Goal: Task Accomplishment & Management: Manage account settings

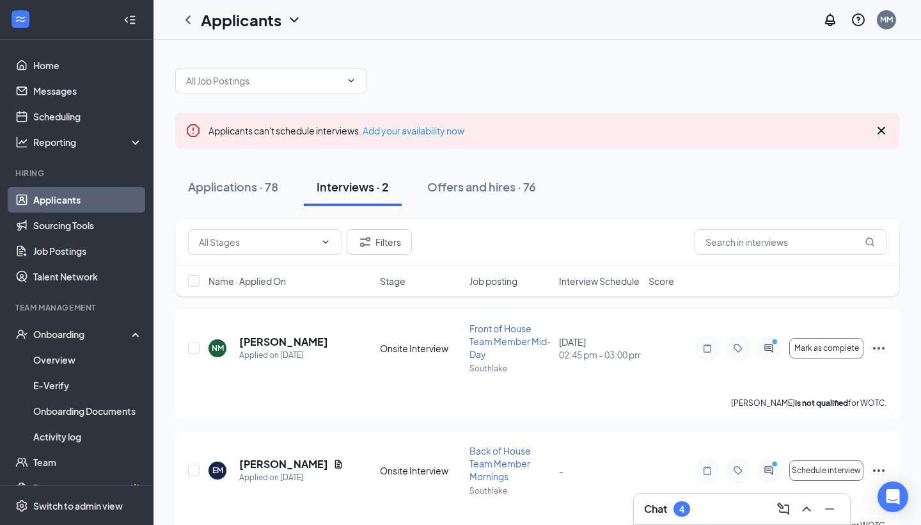
scroll to position [31, 0]
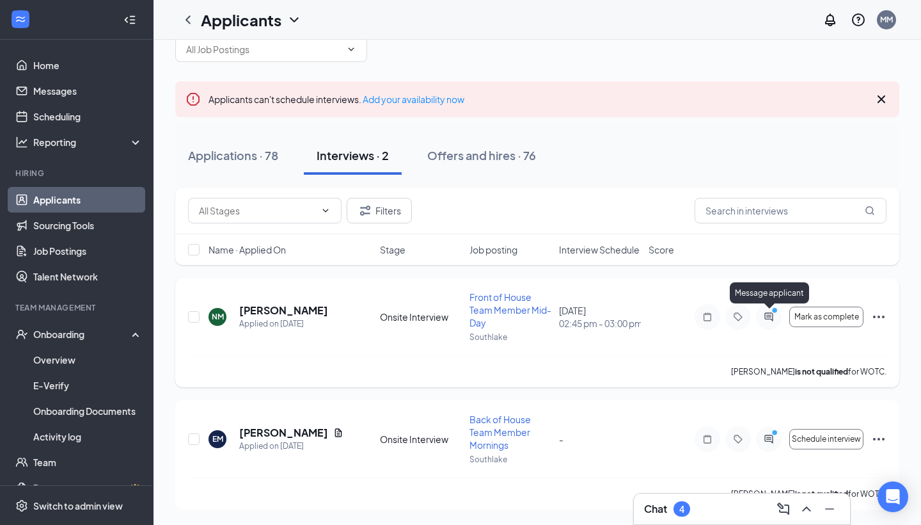
click at [769, 314] on icon "PrimaryDot" at bounding box center [776, 311] width 15 height 10
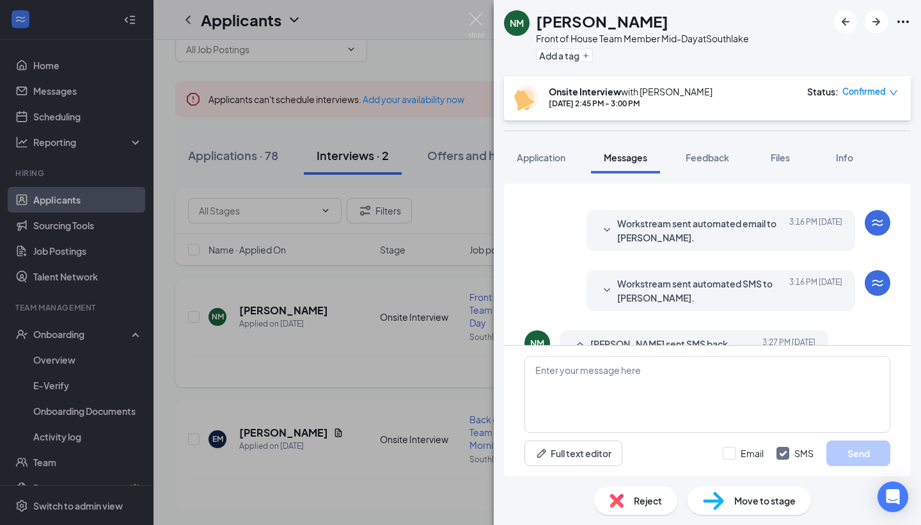
scroll to position [374, 0]
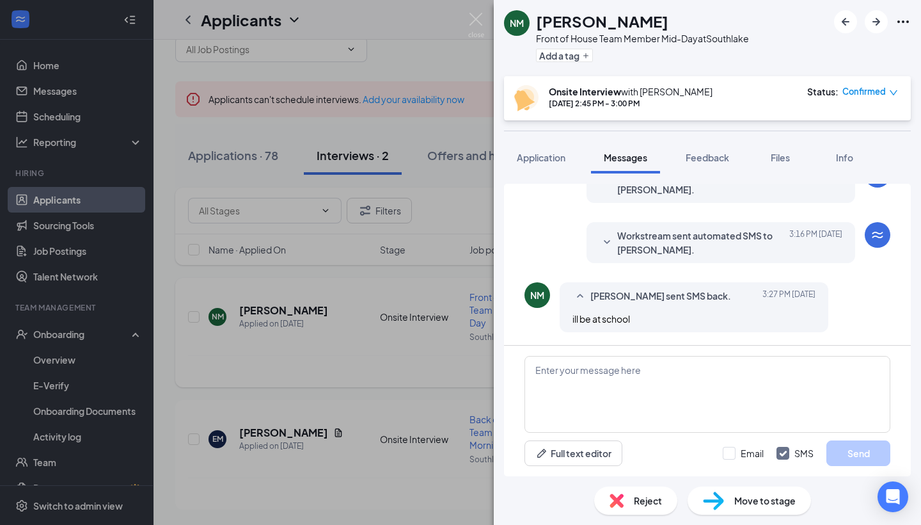
click at [648, 504] on span "Reject" at bounding box center [648, 500] width 28 height 14
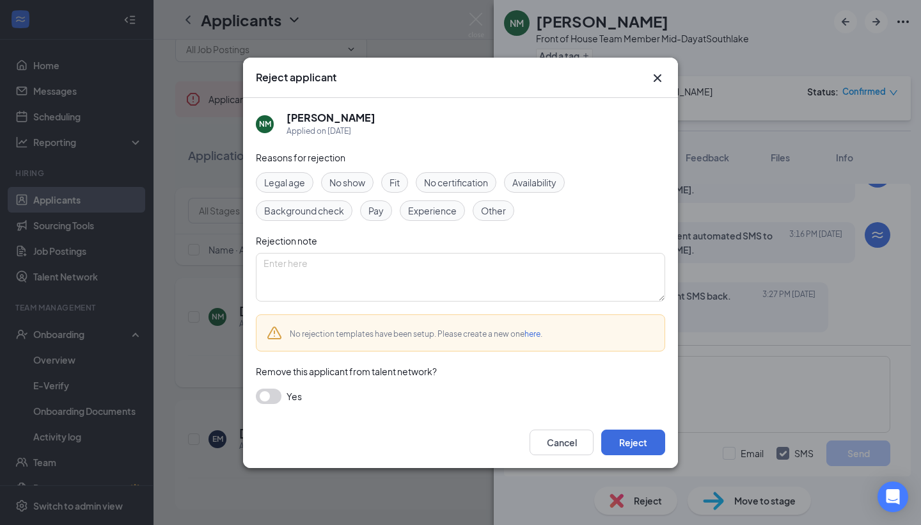
click at [538, 187] on span "Availability" at bounding box center [534, 182] width 44 height 14
click at [635, 449] on button "Reject" at bounding box center [633, 442] width 64 height 26
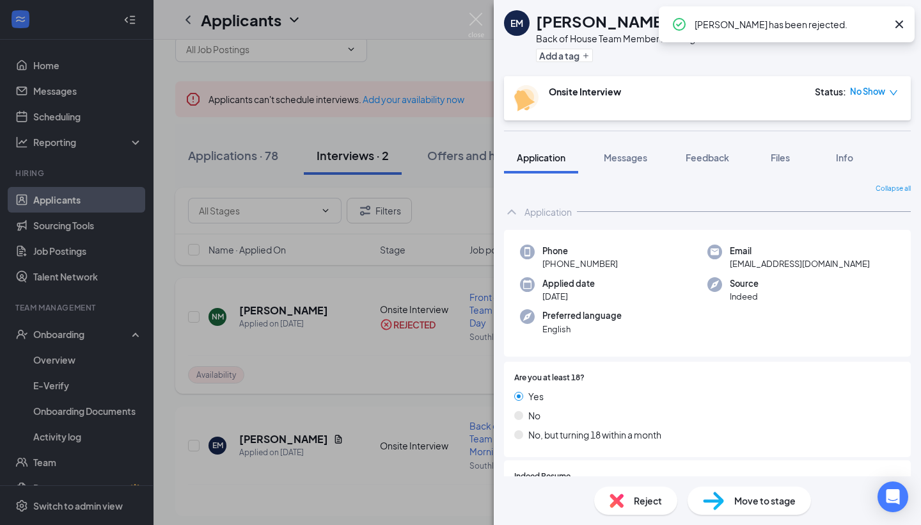
click at [357, 306] on div "EM [PERSON_NAME] Back of House Team Member Mornings at [GEOGRAPHIC_DATA] Add a …" at bounding box center [460, 262] width 921 height 525
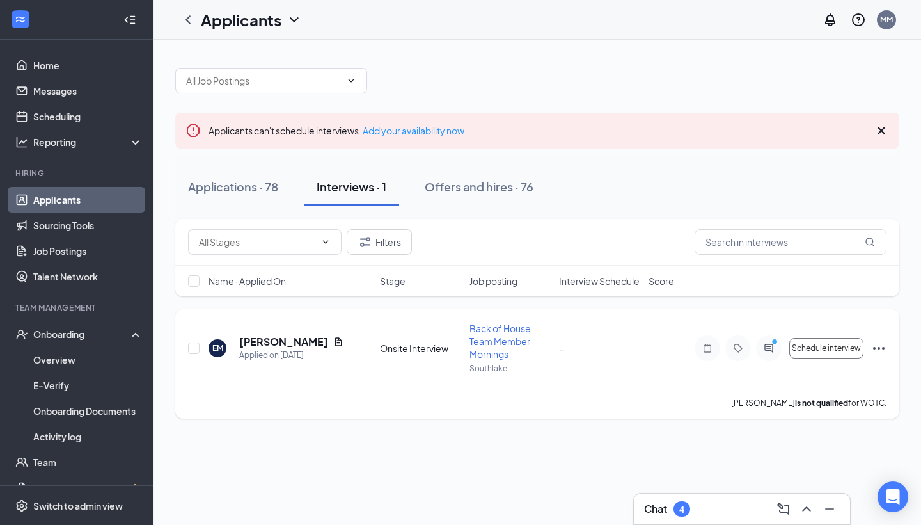
click at [766, 352] on icon "ActiveChat" at bounding box center [768, 348] width 15 height 10
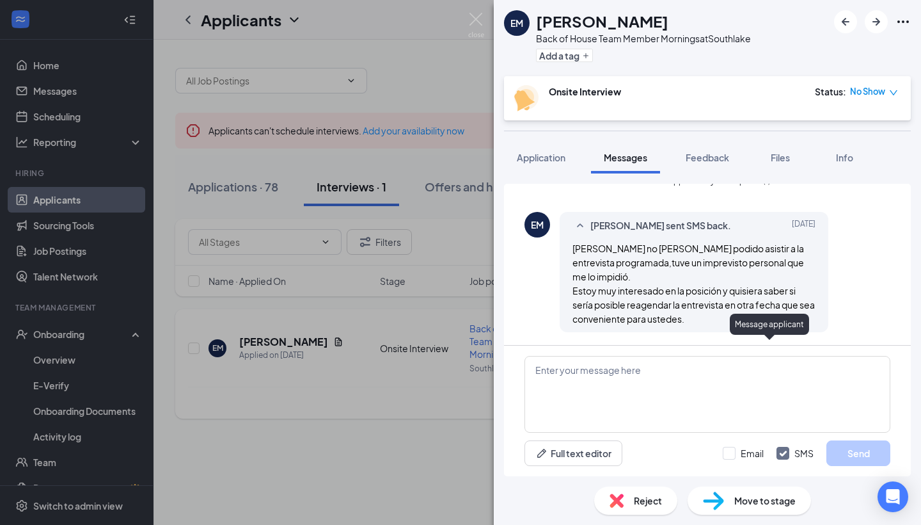
scroll to position [550, 0]
click at [407, 346] on div "EM [PERSON_NAME] Back of House Team Member Mornings at [GEOGRAPHIC_DATA] Add a …" at bounding box center [460, 262] width 921 height 525
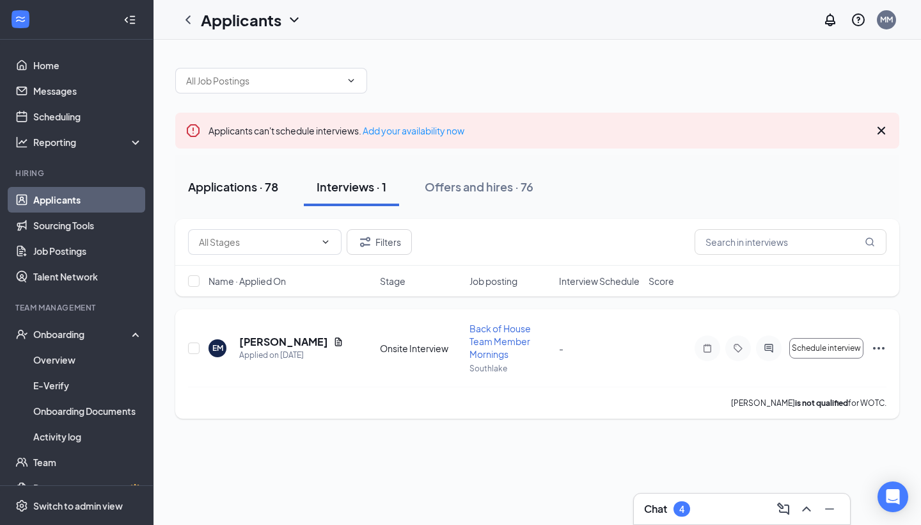
click at [252, 177] on button "Applications · 78" at bounding box center [233, 187] width 116 height 38
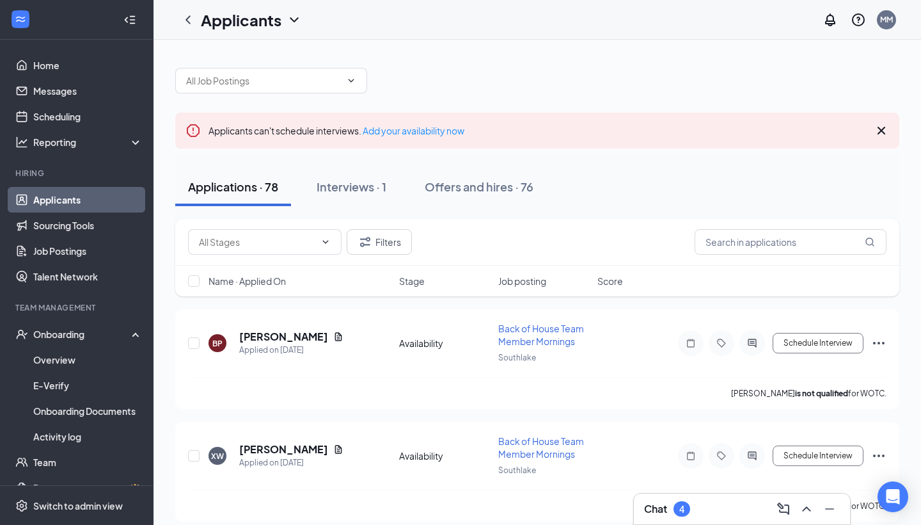
click at [266, 88] on span at bounding box center [271, 81] width 192 height 26
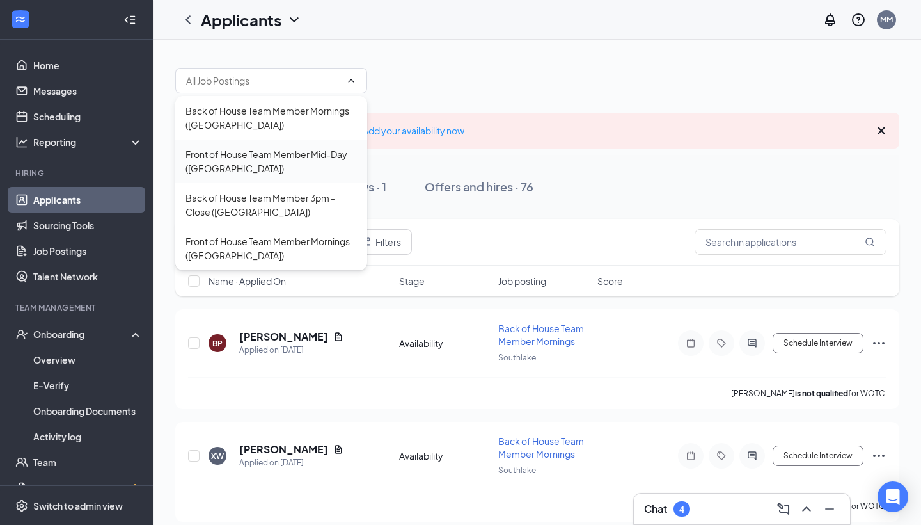
click at [286, 171] on div "Front of House Team Member Mid-Day ([GEOGRAPHIC_DATA])" at bounding box center [271, 161] width 171 height 28
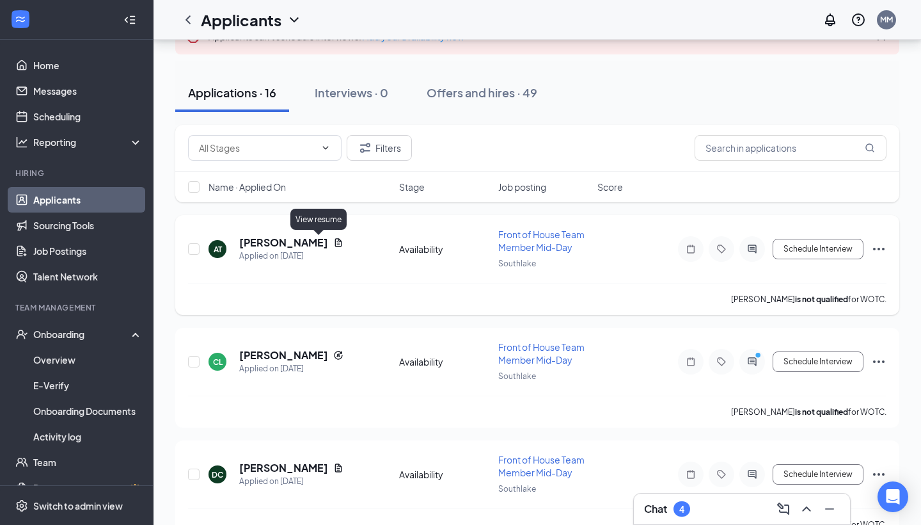
scroll to position [138, 0]
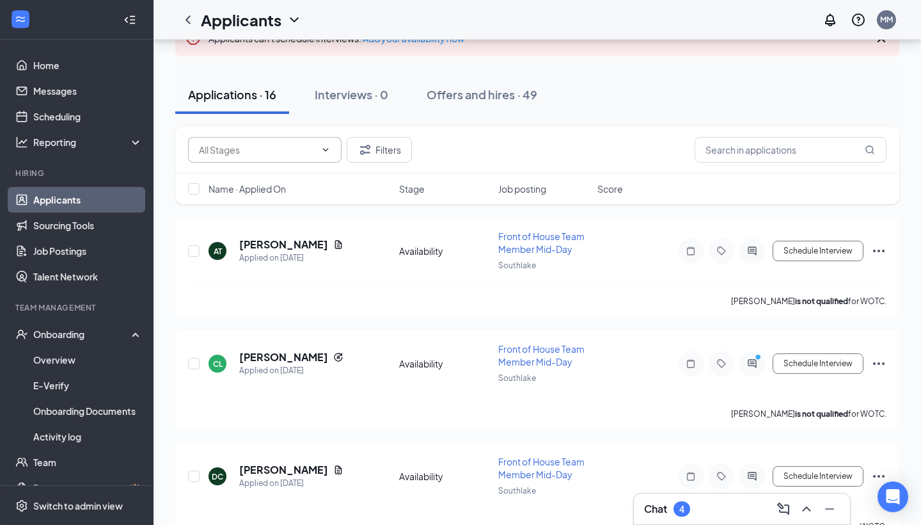
click at [301, 145] on input "text" at bounding box center [257, 150] width 116 height 14
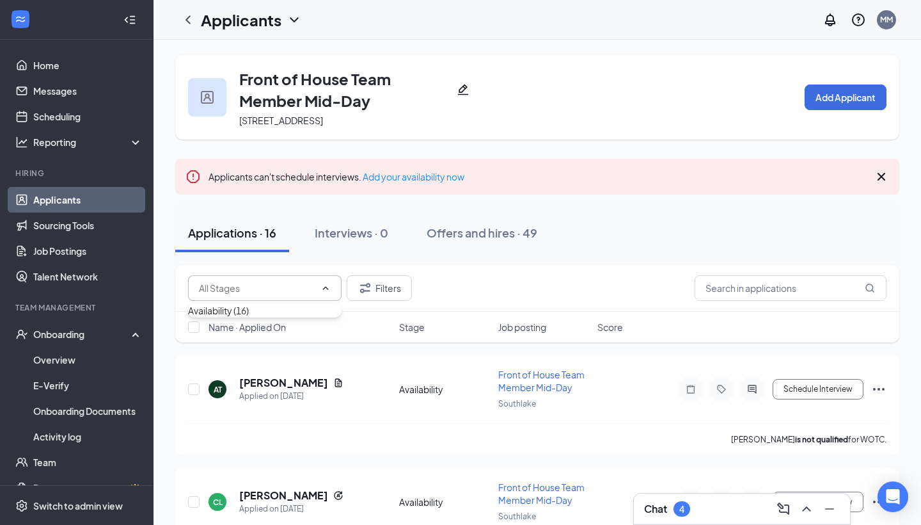
scroll to position [0, 0]
click at [184, 26] on icon "ChevronLeft" at bounding box center [187, 19] width 15 height 15
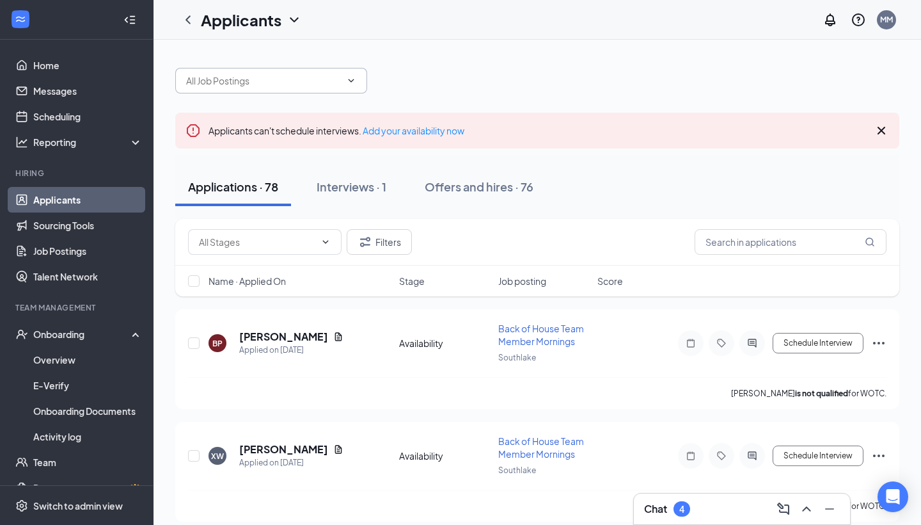
click at [287, 87] on input "text" at bounding box center [263, 81] width 155 height 14
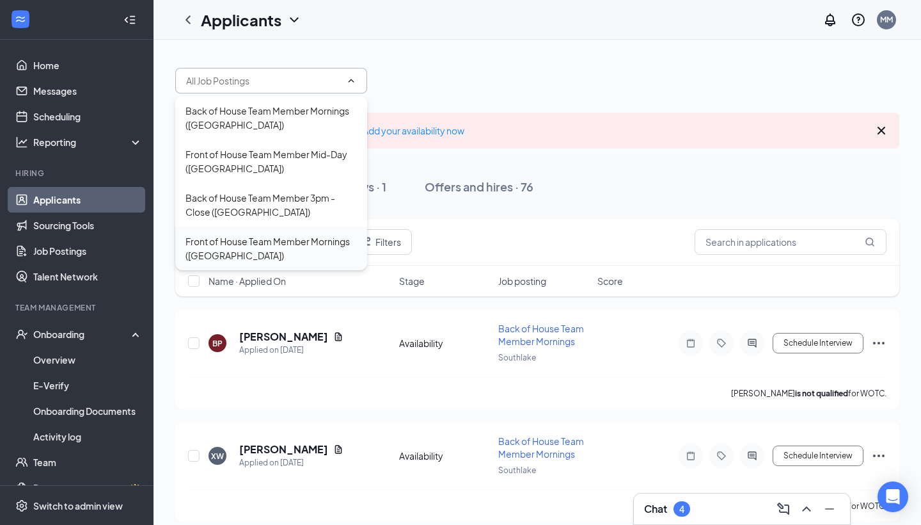
click at [328, 243] on div "Front of House Team Member Mornings ([GEOGRAPHIC_DATA])" at bounding box center [271, 248] width 171 height 28
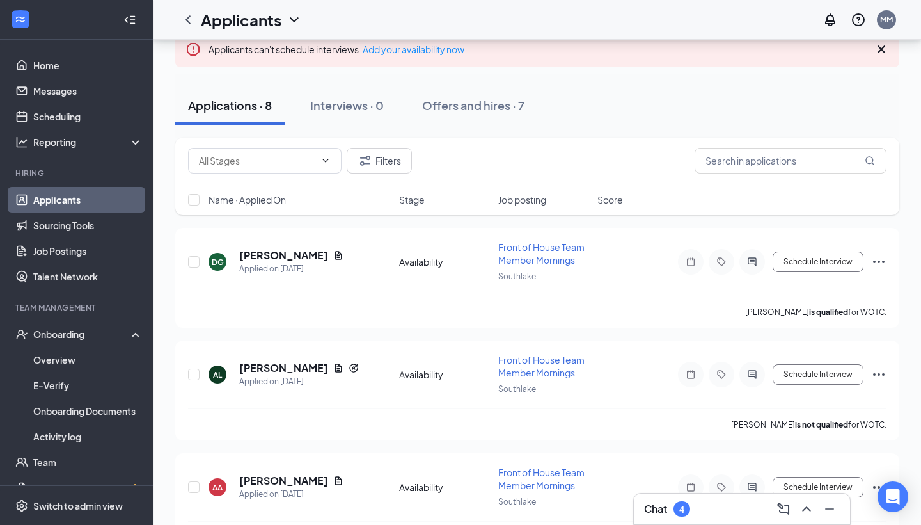
scroll to position [155, 0]
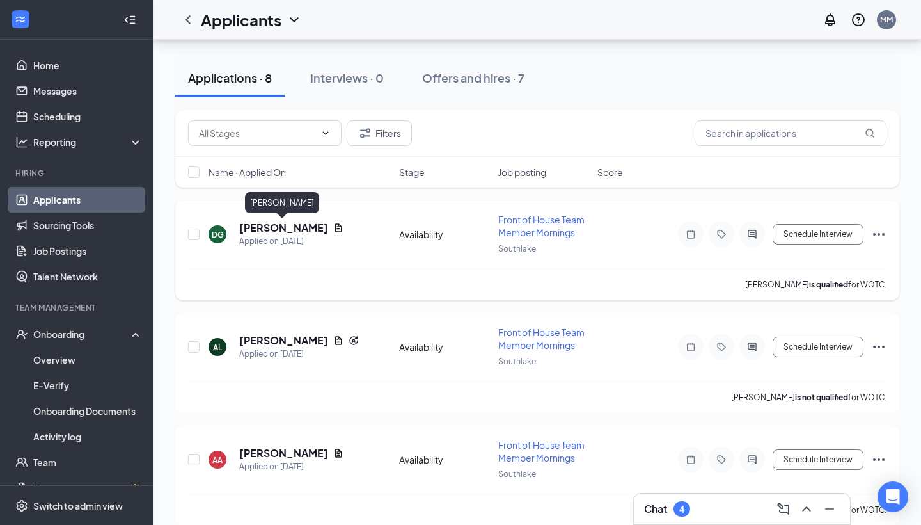
click at [302, 231] on h5 "[PERSON_NAME]" at bounding box center [283, 228] width 89 height 14
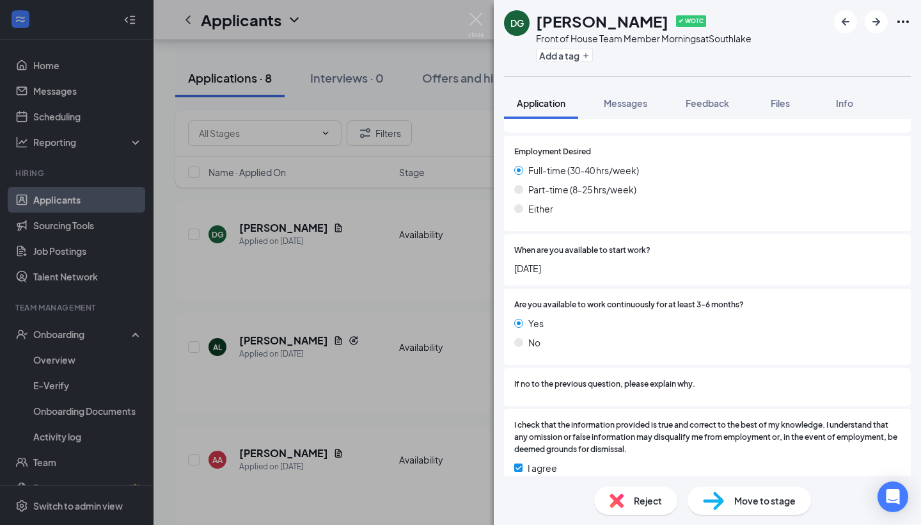
scroll to position [1316, 0]
click at [790, 107] on span "Files" at bounding box center [780, 103] width 19 height 12
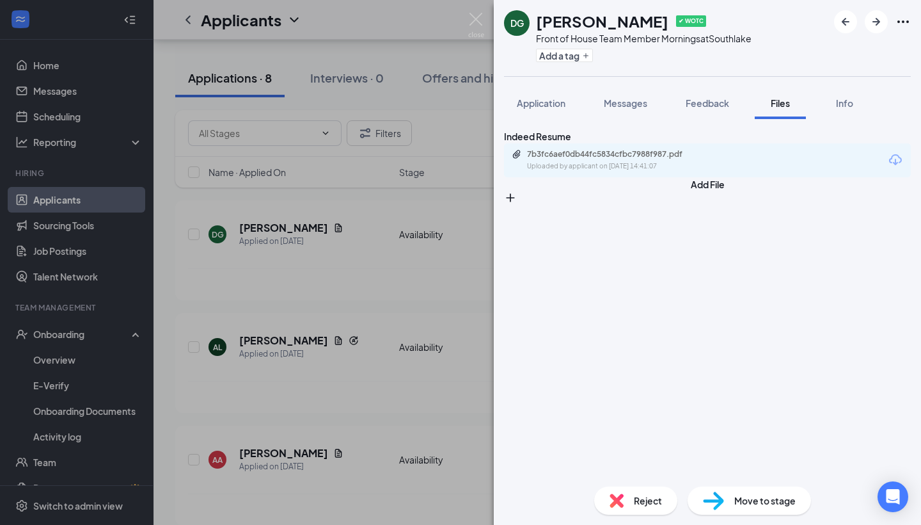
click at [619, 177] on div "7b3fc6aef0db44fc5834cfbc7988f987.pdf Uploaded by applicant on [DATE] 14:41:07" at bounding box center [707, 160] width 407 height 34
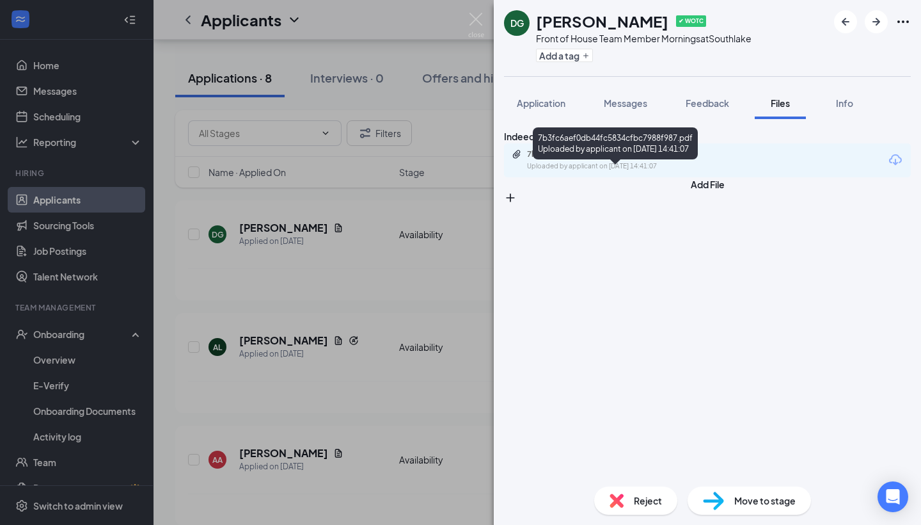
click at [619, 171] on div "7b3fc6aef0db44fc5834cfbc7988f987.pdf Uploaded by applicant on [DATE] 14:41:07" at bounding box center [615, 160] width 207 height 22
